Goal: Entertainment & Leisure: Consume media (video, audio)

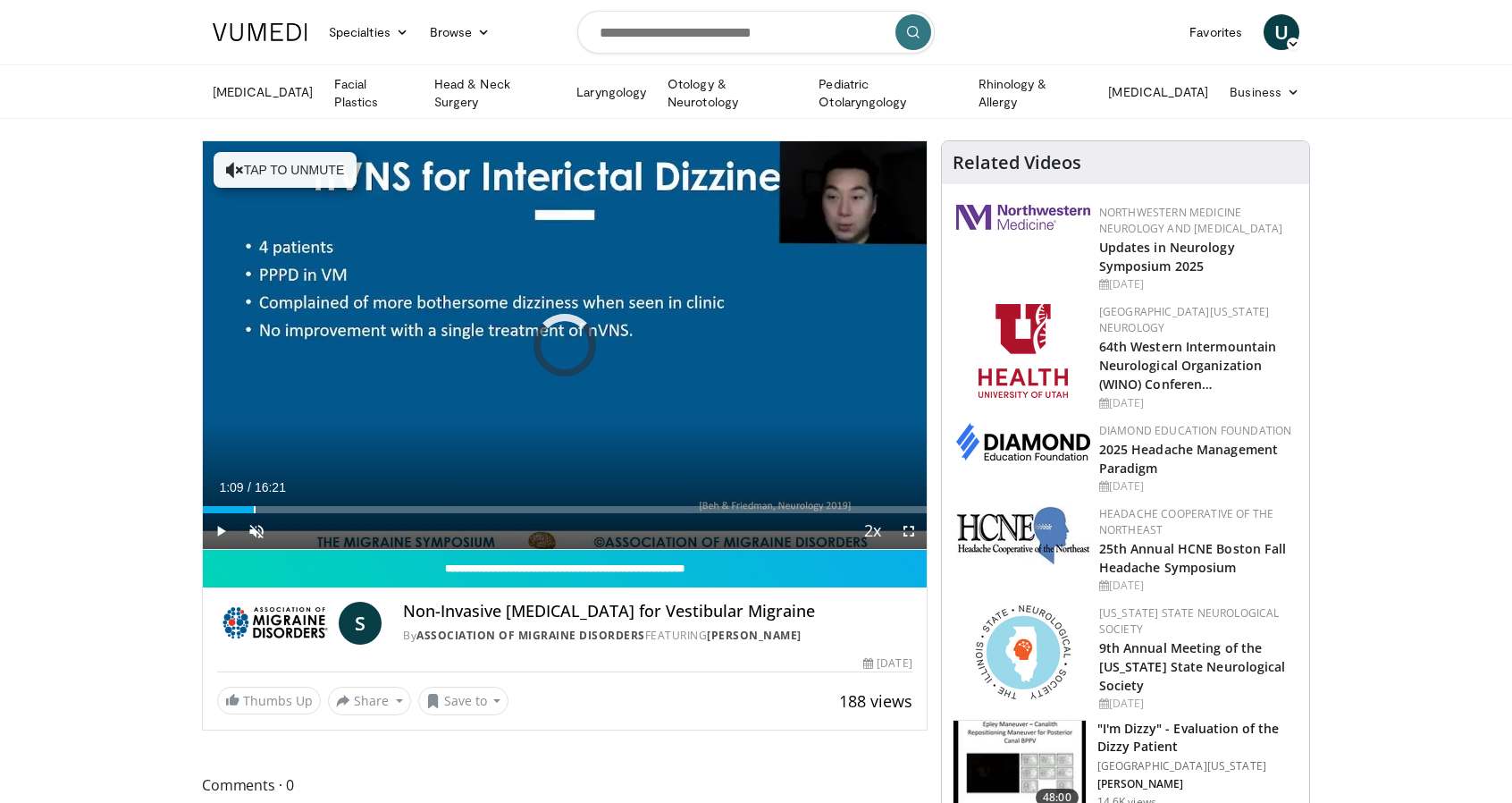
click at [253, 506] on div "Loaded : 5.08% 01:09 01:09" at bounding box center [565, 508] width 724 height 7
click at [293, 506] on div "Loaded : 11.19% 01:13 02:03" at bounding box center [565, 508] width 724 height 7
click at [321, 507] on div "Loaded : 20.35% 02:11 02:41" at bounding box center [565, 508] width 724 height 7
click at [364, 506] on div "Loaded : 24.42% 02:51 03:38" at bounding box center [565, 508] width 724 height 7
click at [391, 506] on div "Loaded : 30.53% 03:53 04:15" at bounding box center [565, 508] width 724 height 7
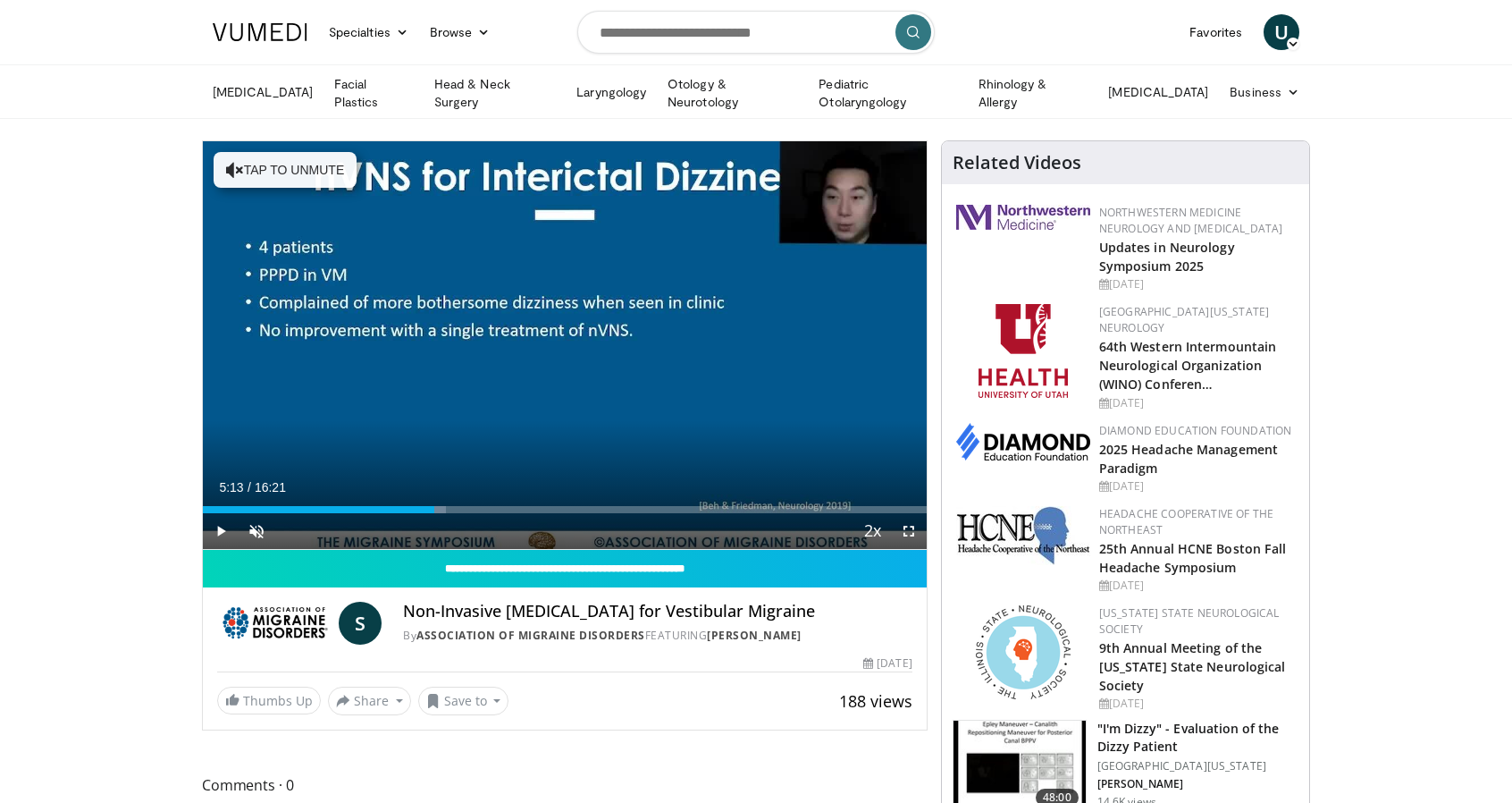
click at [433, 506] on div "Loaded : 33.58% 05:13 05:13" at bounding box center [565, 508] width 724 height 7
click at [472, 507] on div "Loaded : 38.67% 06:05 06:05" at bounding box center [565, 508] width 724 height 7
click at [495, 506] on div "Loaded : 44.77% 06:37 06:34" at bounding box center [565, 508] width 724 height 7
click at [518, 506] on div "Loaded : 46.81% 06:38 07:07" at bounding box center [565, 508] width 724 height 7
click at [780, 400] on div "10 seconds Tap to unmute" at bounding box center [565, 344] width 724 height 408
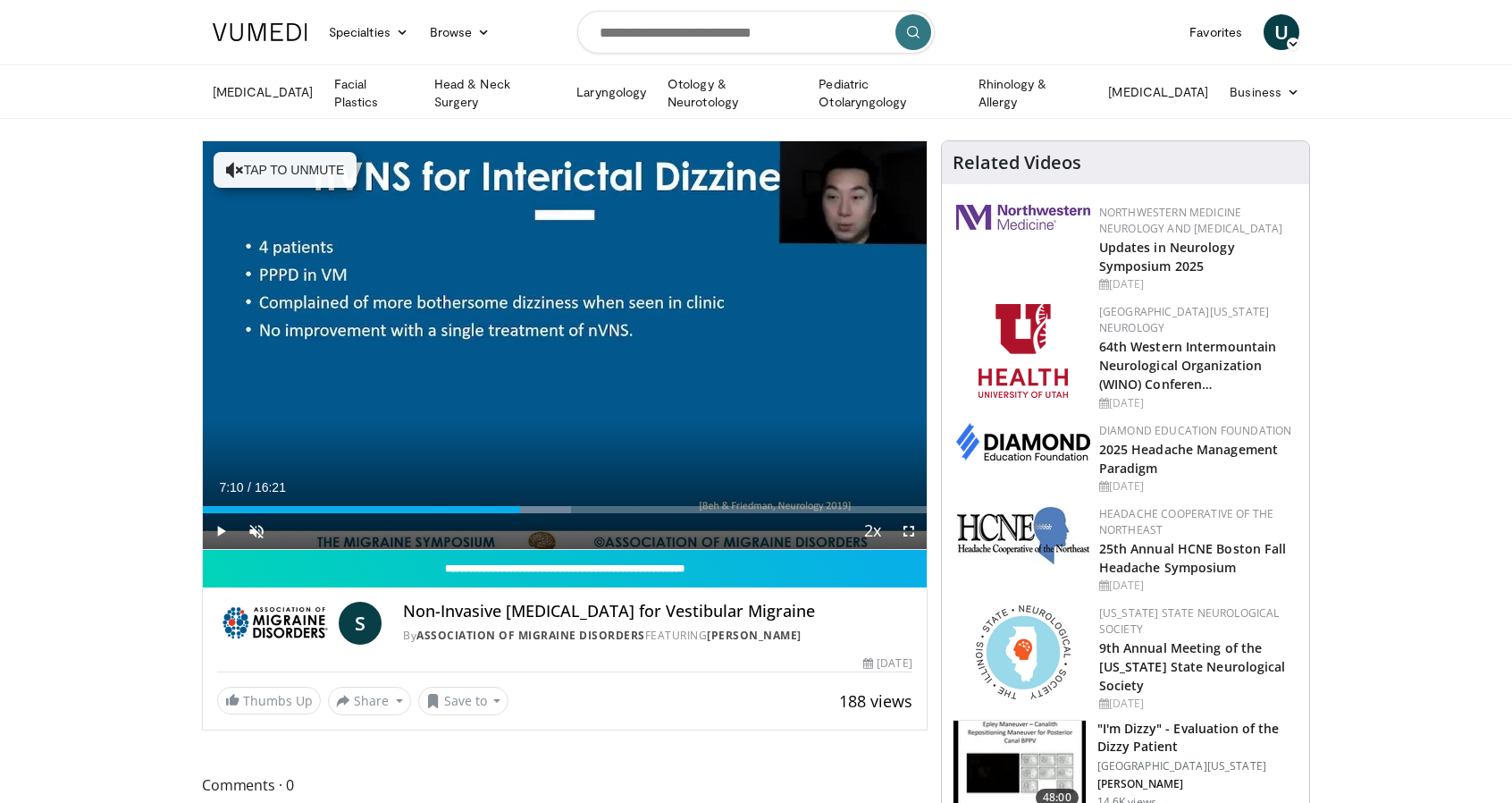
click at [442, 423] on div "10 seconds Tap to unmute" at bounding box center [565, 344] width 724 height 408
click at [538, 498] on div "Loaded : 50.88% 07:35 07:35" at bounding box center [565, 505] width 724 height 17
click at [564, 506] on div "Loaded : 50.88% 08:10 08:08" at bounding box center [565, 508] width 724 height 7
click at [538, 507] on div "07:35" at bounding box center [371, 508] width 336 height 7
click at [548, 506] on div "Loaded : 52.92% 07:49 07:49" at bounding box center [565, 508] width 724 height 7
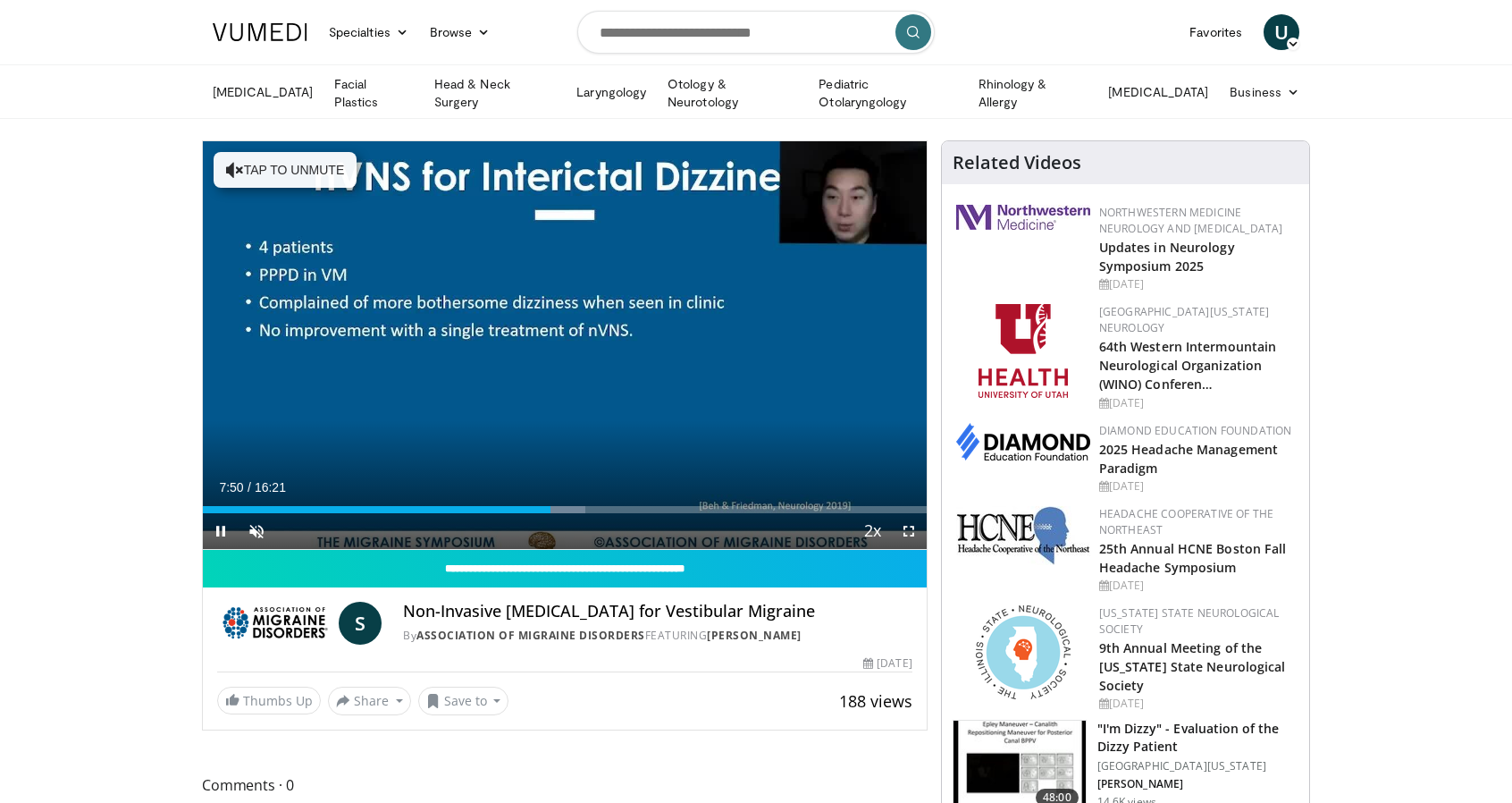
click at [369, 388] on div "10 seconds Tap to unmute" at bounding box center [565, 344] width 724 height 408
click at [526, 396] on div "10 seconds Tap to unmute" at bounding box center [565, 344] width 724 height 408
click at [570, 506] on div "Loaded : 54.95% 07:56 08:17" at bounding box center [565, 508] width 724 height 7
click at [586, 506] on div "Loaded : 58.01% 08:40 08:39" at bounding box center [565, 508] width 724 height 7
click at [610, 507] on div "Loaded : 61.06% 08:55 09:12" at bounding box center [565, 508] width 724 height 7
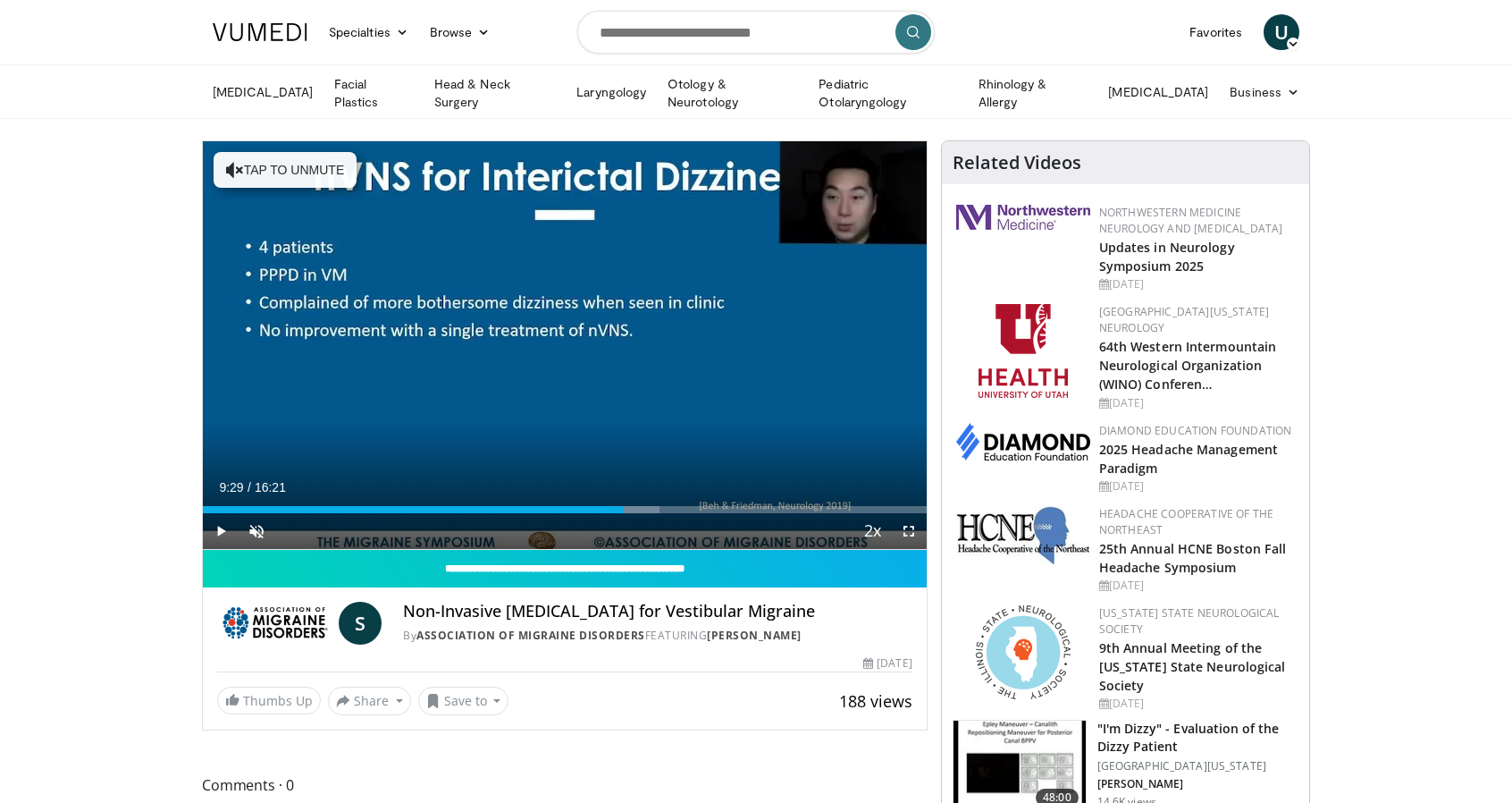
click at [622, 507] on div "Loaded : 63.10% 09:29 09:25" at bounding box center [565, 508] width 724 height 7
click at [638, 507] on div "Loaded : 64.22% 09:51 09:49" at bounding box center [565, 508] width 724 height 7
click at [900, 389] on div "10 seconds Tap to unmute" at bounding box center [565, 344] width 724 height 408
click at [869, 457] on div "10 seconds Tap to unmute" at bounding box center [565, 344] width 724 height 408
click at [654, 506] on div "Progress Bar" at bounding box center [654, 508] width 70 height 7
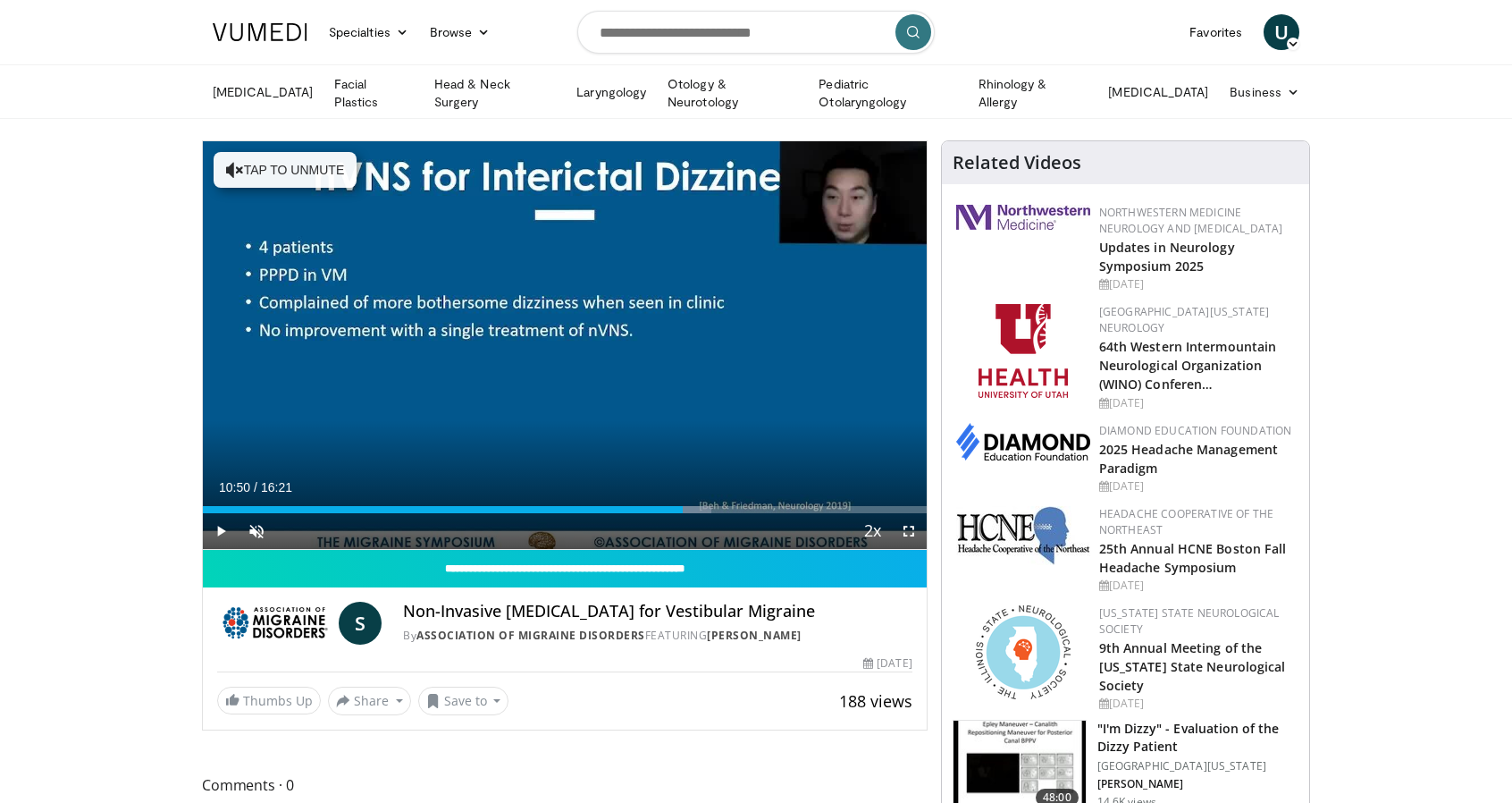
click at [682, 506] on div "Loaded : 70.22% 10:50 10:50" at bounding box center [565, 508] width 724 height 7
click at [713, 506] on div "Loaded : 73.27% 10:59 11:31" at bounding box center [565, 508] width 724 height 7
click at [741, 508] on div "Progress Bar" at bounding box center [734, 508] width 72 height 7
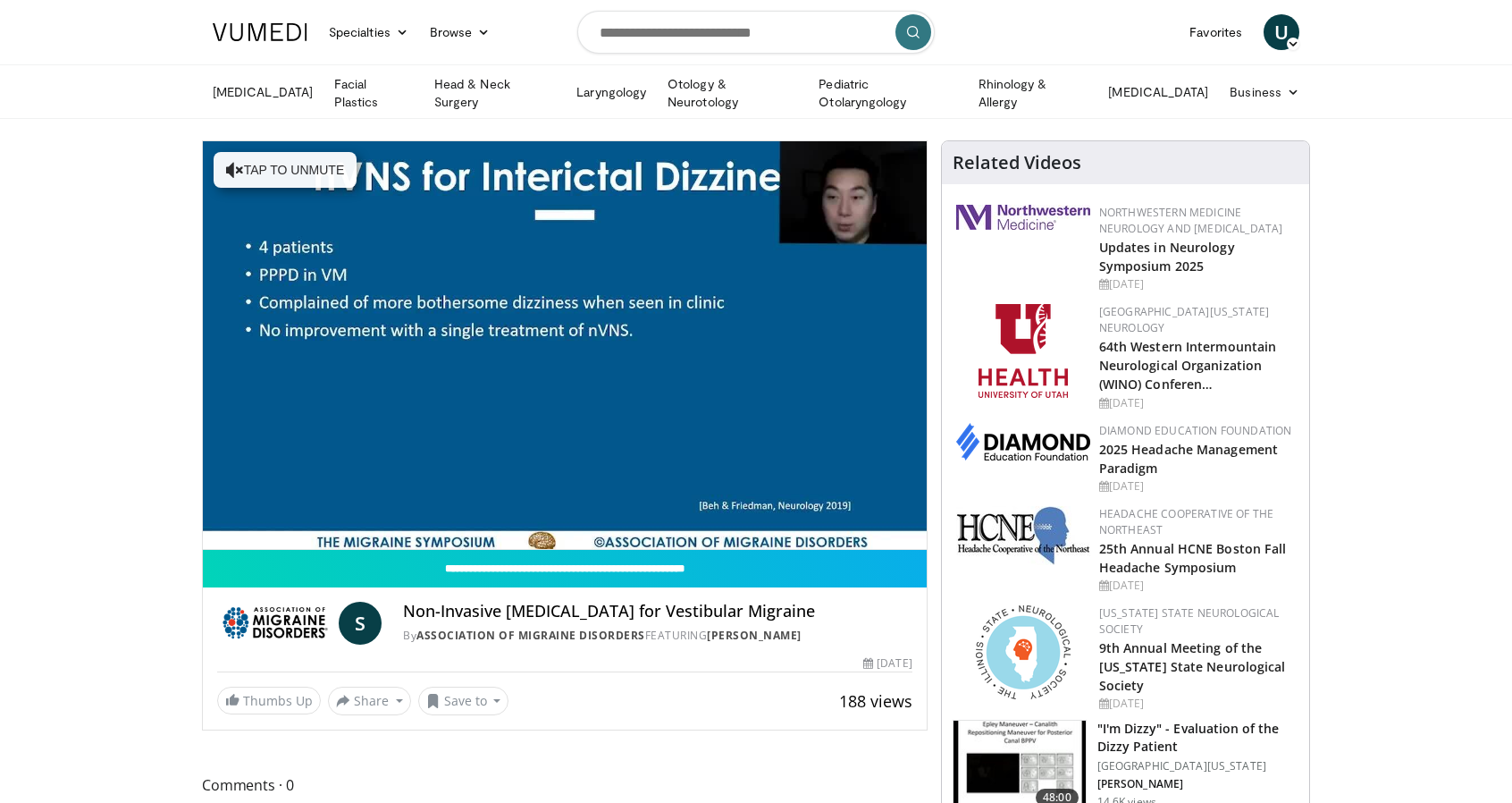
click at [774, 508] on video-js "**********" at bounding box center [565, 345] width 724 height 409
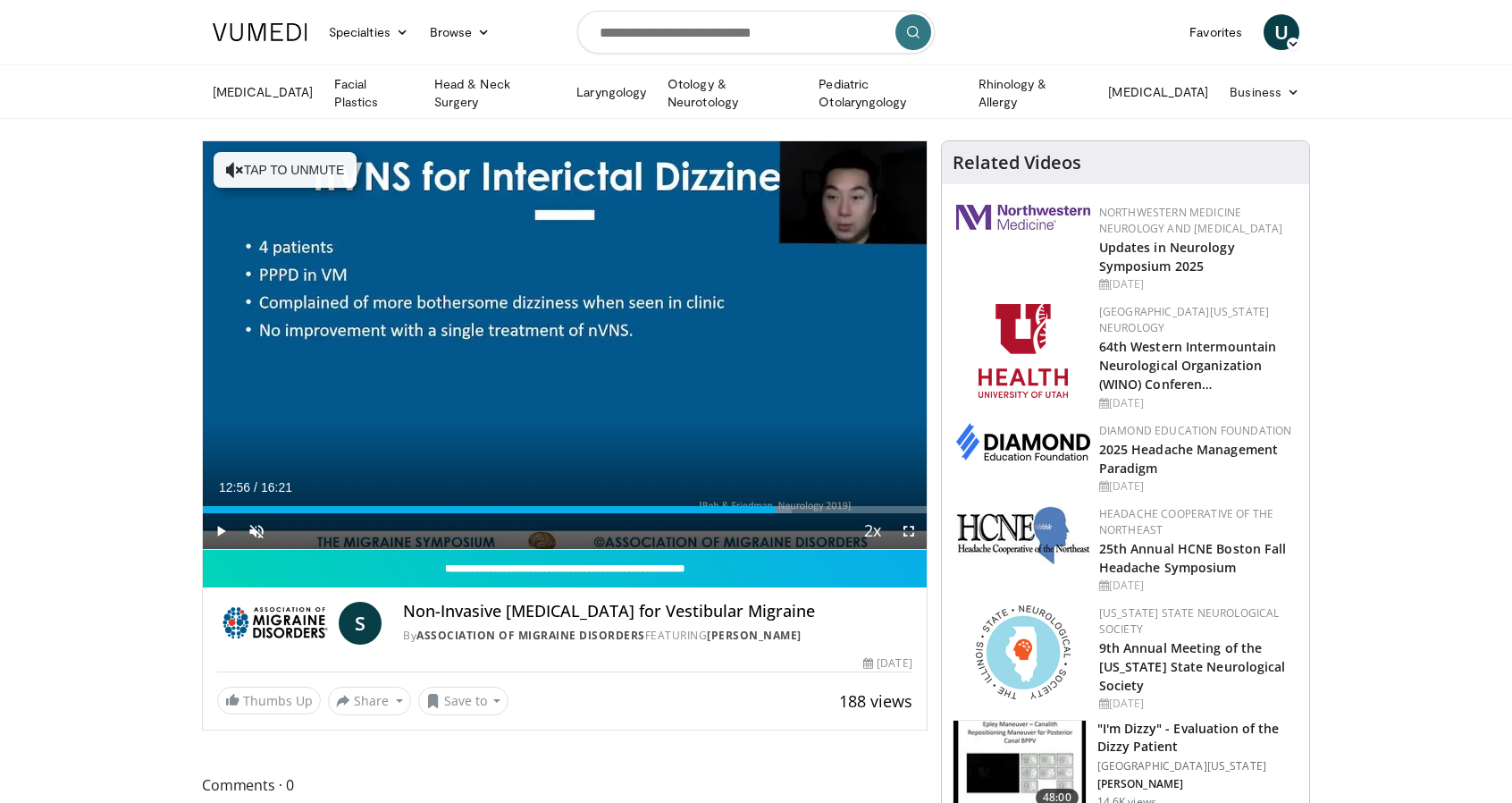
click at [775, 507] on div "Loaded : 81.42% 12:56 12:56" at bounding box center [565, 508] width 724 height 7
click at [808, 506] on div "Loaded : 86.50% 13:42 13:42" at bounding box center [565, 508] width 724 height 7
click at [664, 377] on div "10 seconds Tap to unmute" at bounding box center [565, 344] width 724 height 408
click at [713, 390] on div "10 seconds Tap to unmute" at bounding box center [565, 344] width 724 height 408
click at [827, 507] on div "Loaded : 90.72% 14:07 14:06" at bounding box center [565, 508] width 724 height 7
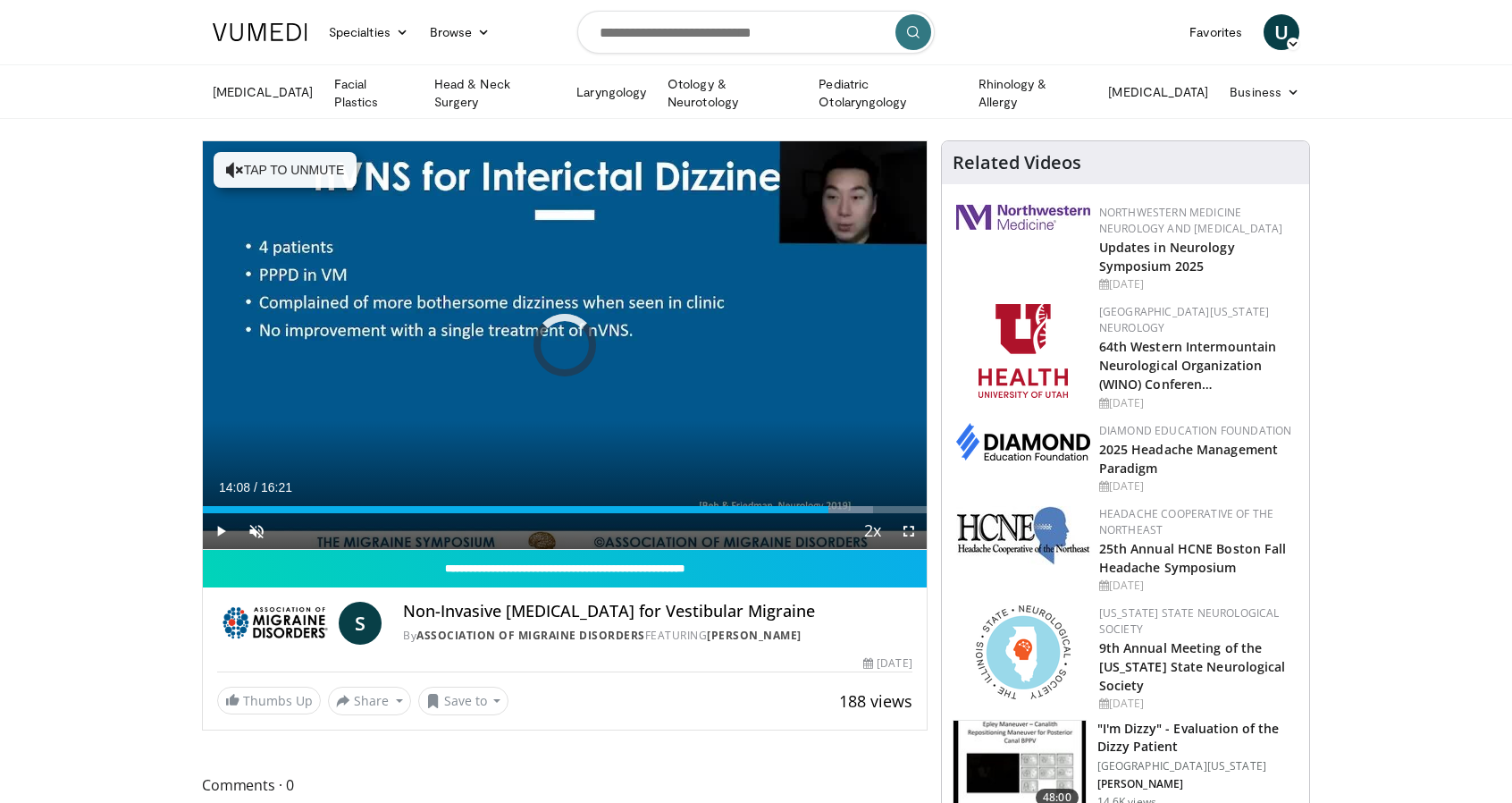
click at [849, 506] on div "Progress Bar" at bounding box center [840, 508] width 65 height 7
click at [868, 506] on div "Progress Bar" at bounding box center [871, 508] width 49 height 7
click at [904, 507] on div "Progress Bar" at bounding box center [882, 508] width 72 height 7
